Goal: Task Accomplishment & Management: Complete application form

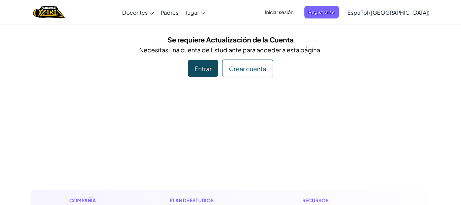
click at [204, 68] on font "Entrar" at bounding box center [203, 69] width 17 height 8
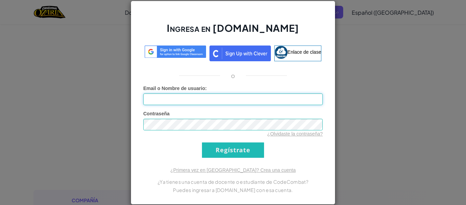
type input "Nava319725L"
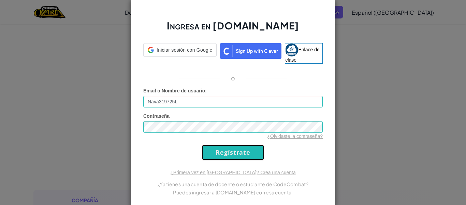
click at [232, 155] on input "Regístrate" at bounding box center [233, 151] width 62 height 15
